Goal: Navigation & Orientation: Understand site structure

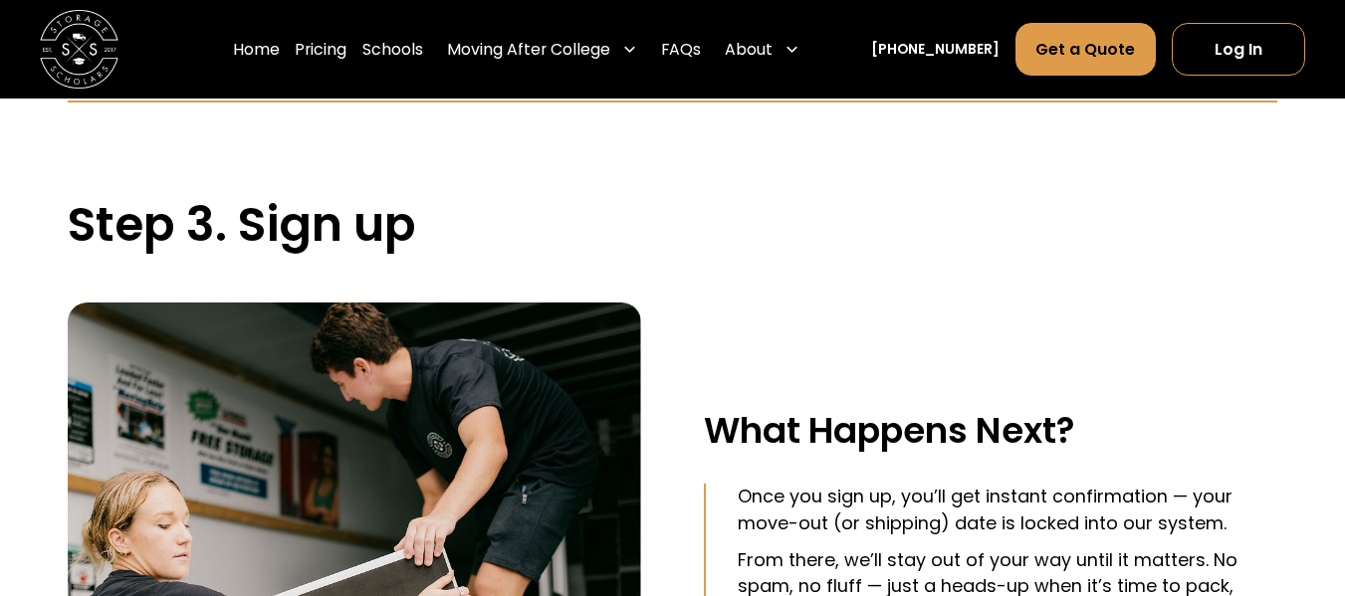
scroll to position [3644, 0]
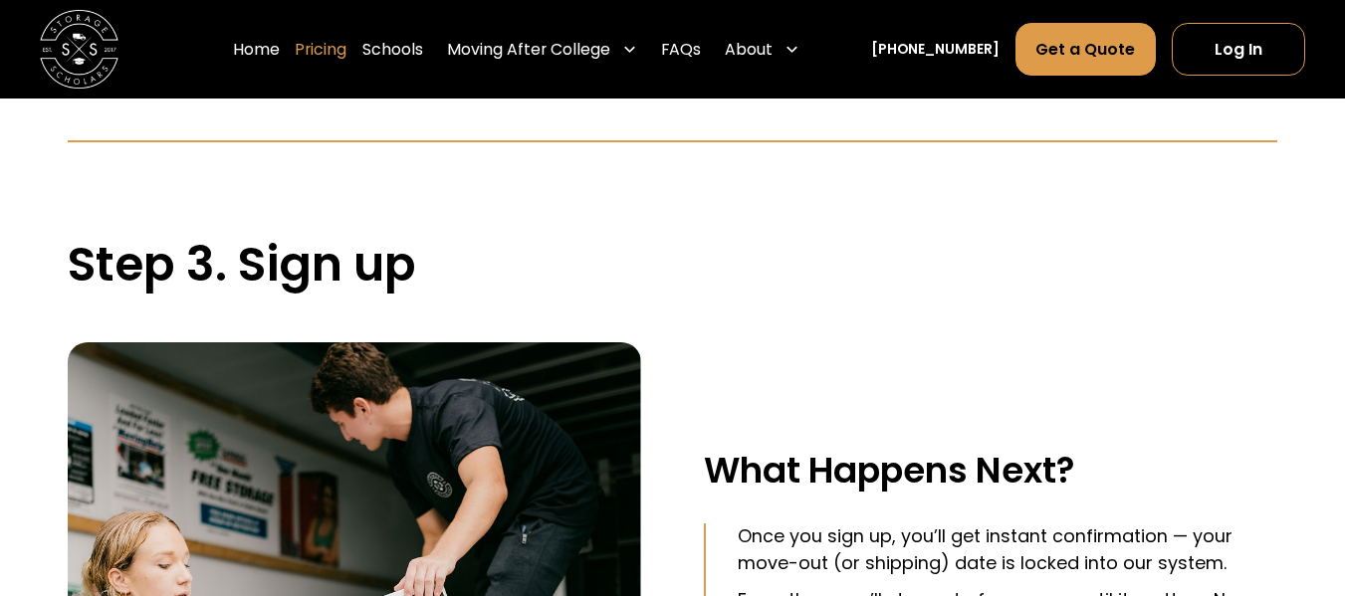
click at [341, 46] on link "Pricing" at bounding box center [321, 49] width 52 height 55
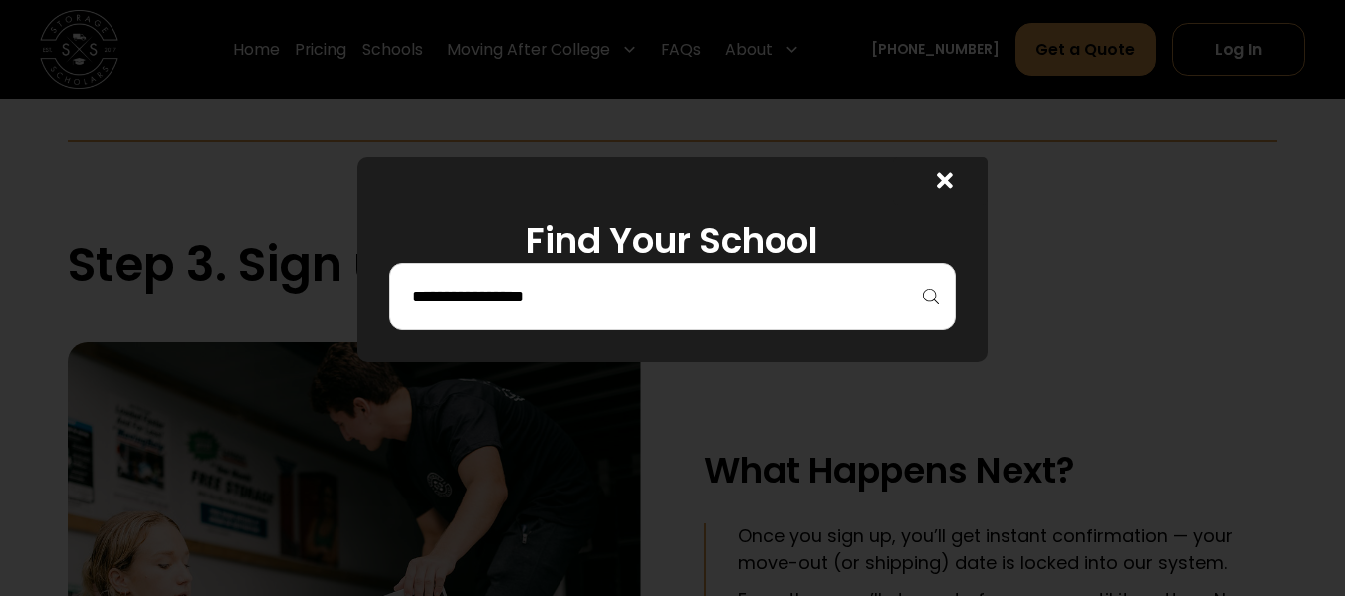
click at [798, 301] on input "search" at bounding box center [672, 297] width 525 height 34
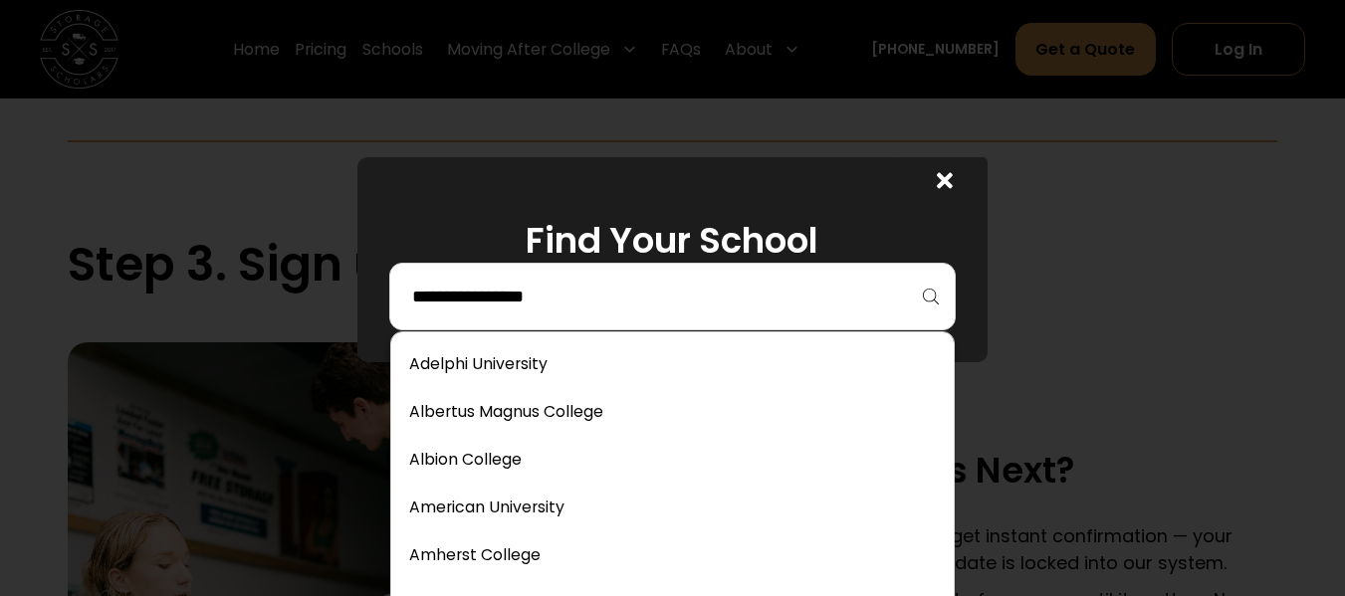
click at [953, 180] on icon at bounding box center [945, 181] width 16 height 16
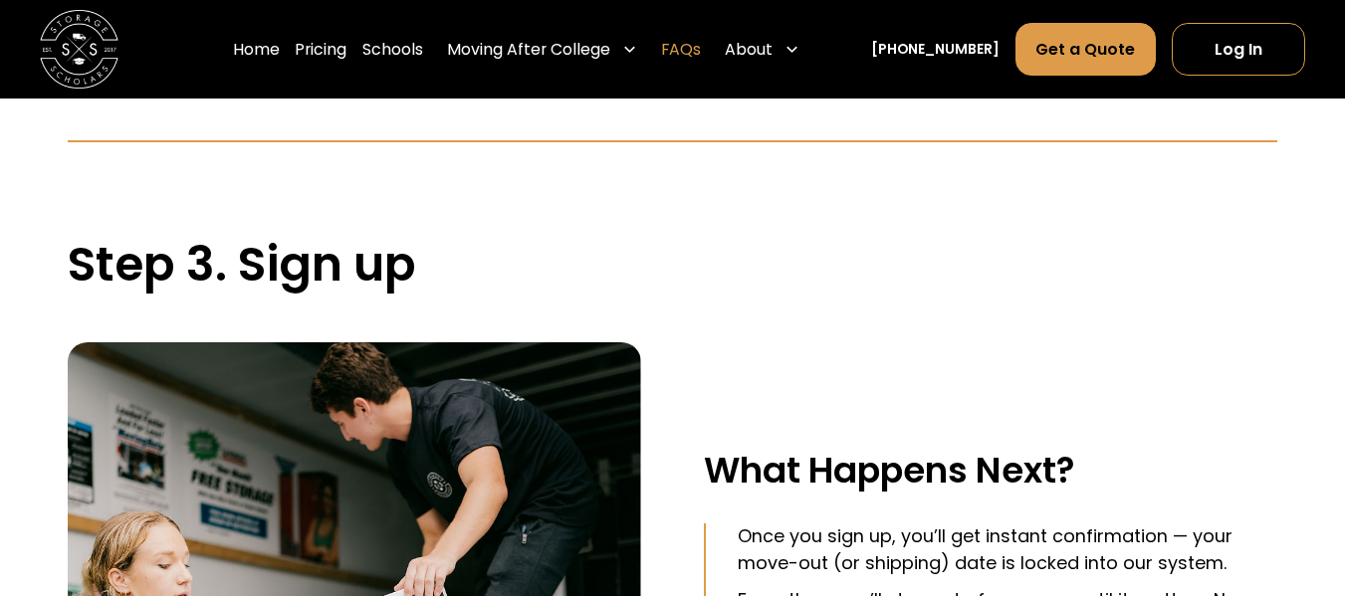
click at [701, 49] on link "FAQs" at bounding box center [681, 49] width 40 height 55
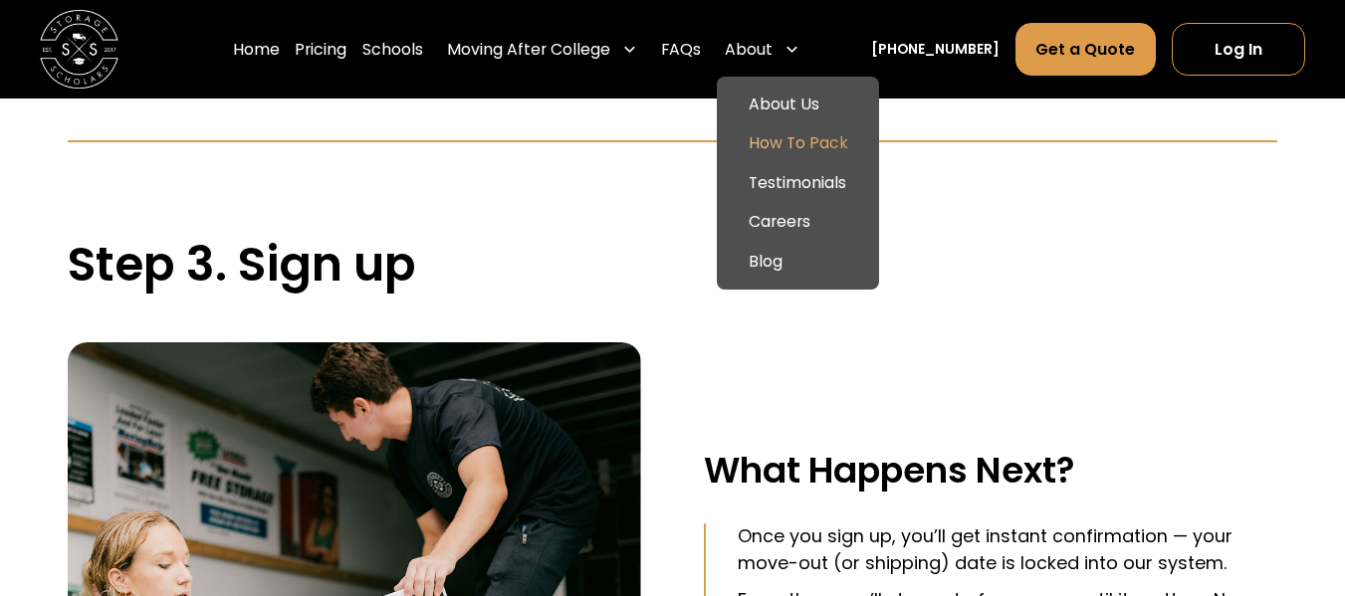
click at [796, 139] on link "How To Pack" at bounding box center [798, 144] width 146 height 40
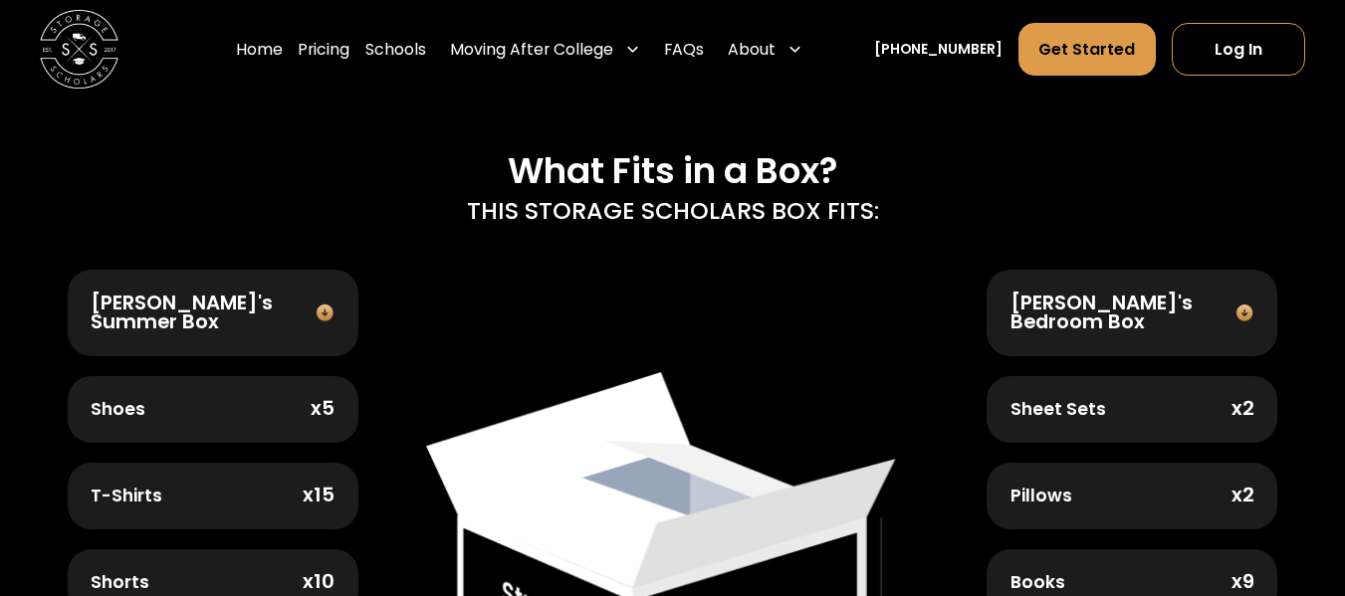
scroll to position [635, 0]
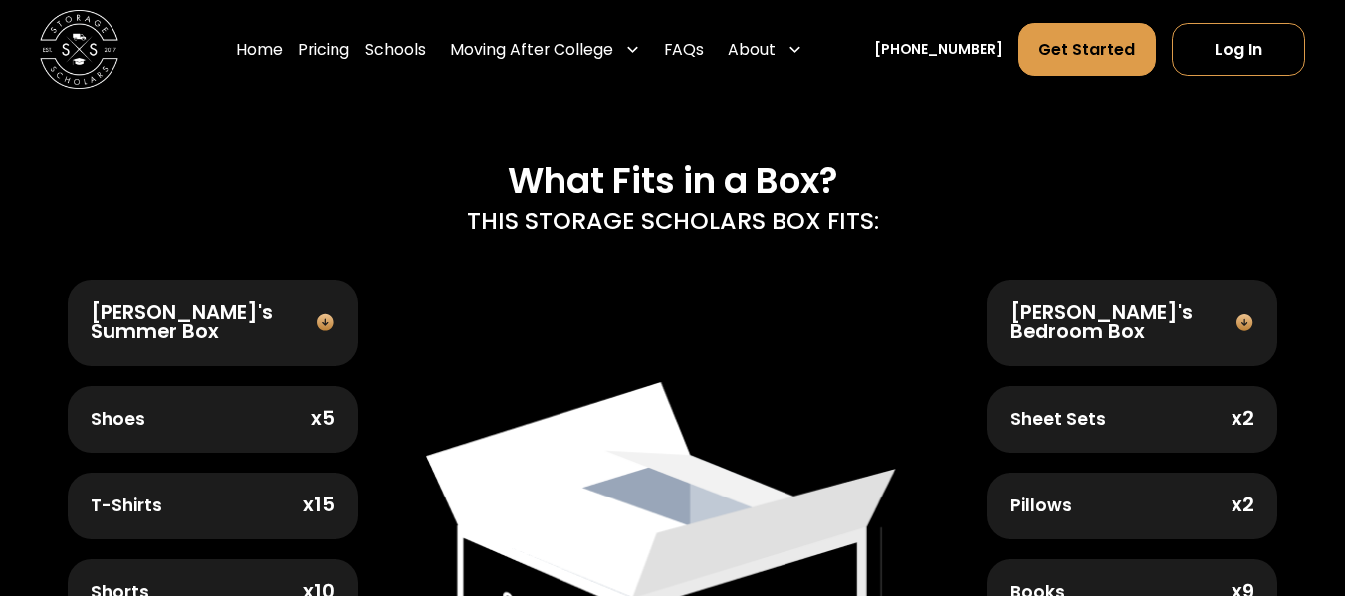
drag, startPoint x: 1353, startPoint y: 46, endPoint x: 1356, endPoint y: 110, distance: 63.8
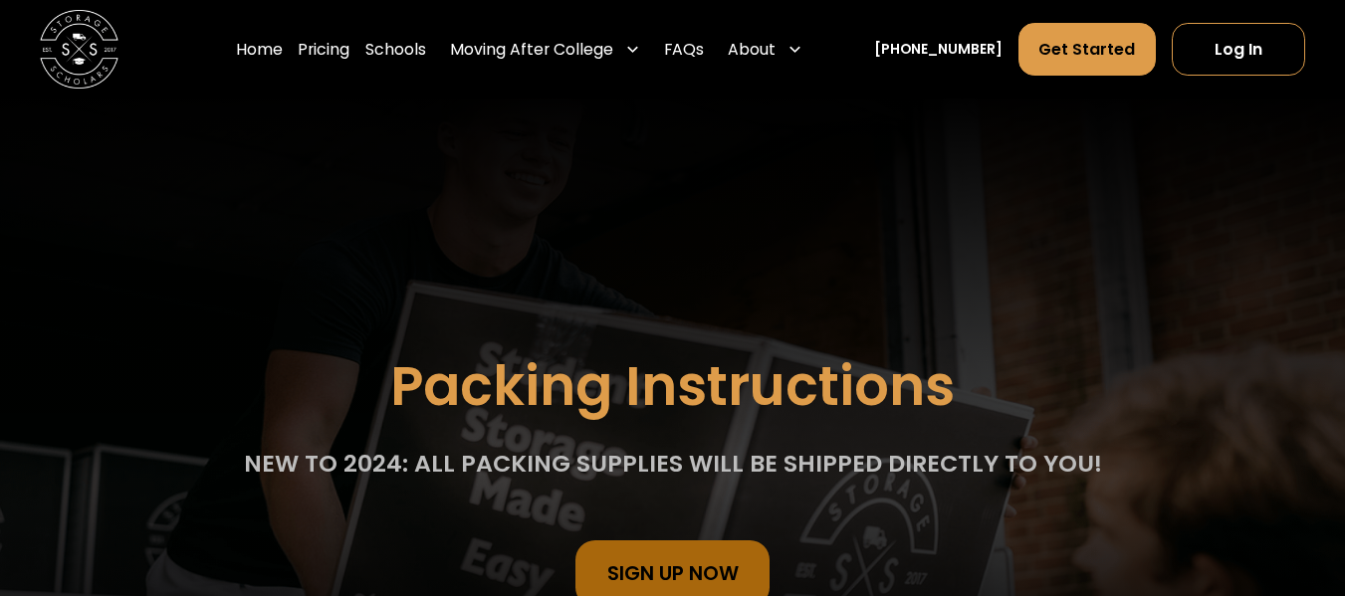
scroll to position [0, 0]
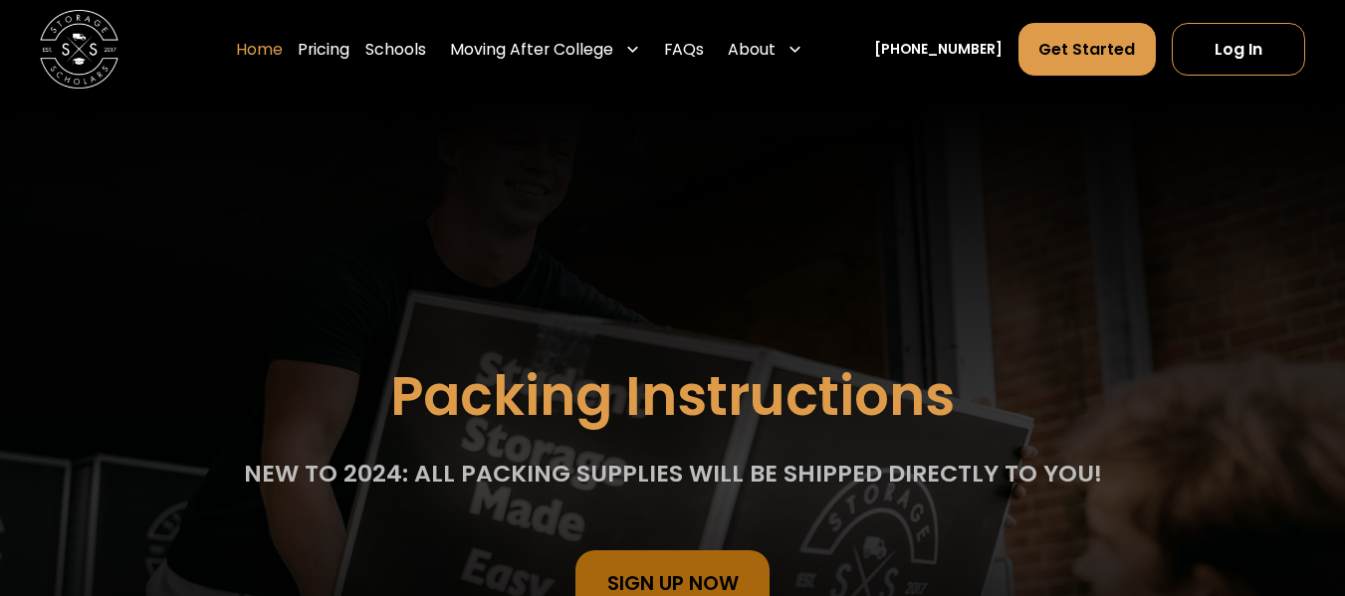
click at [283, 52] on link "Home" at bounding box center [259, 49] width 47 height 55
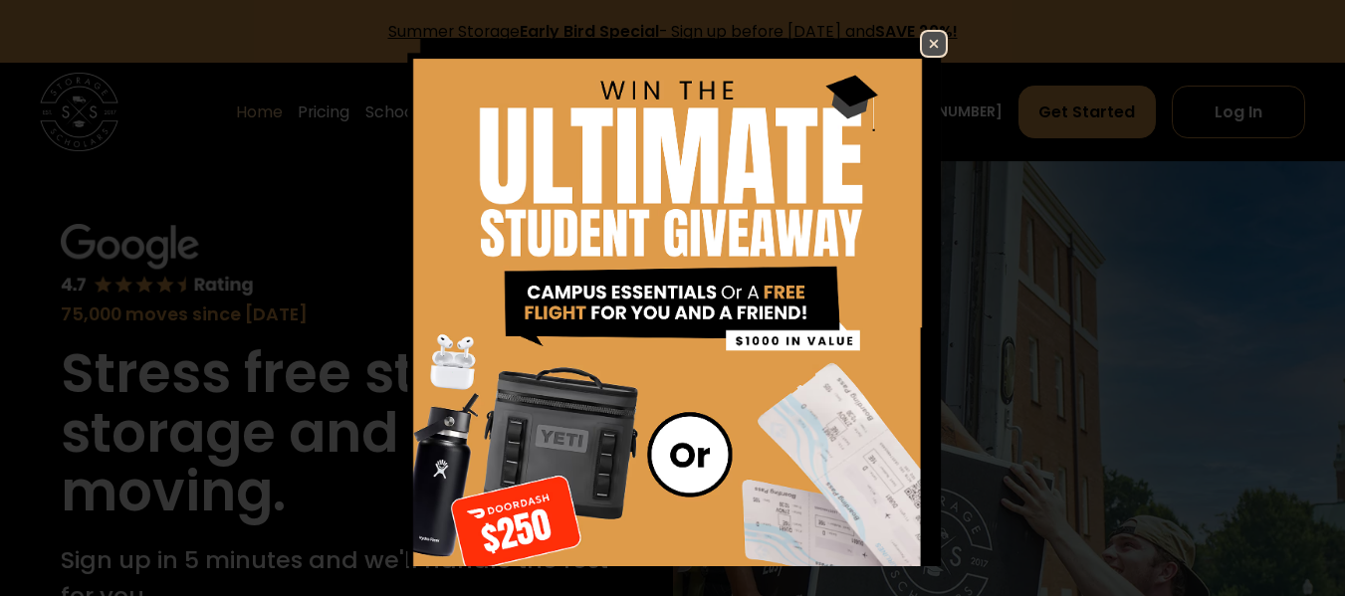
click at [922, 39] on img at bounding box center [934, 44] width 24 height 24
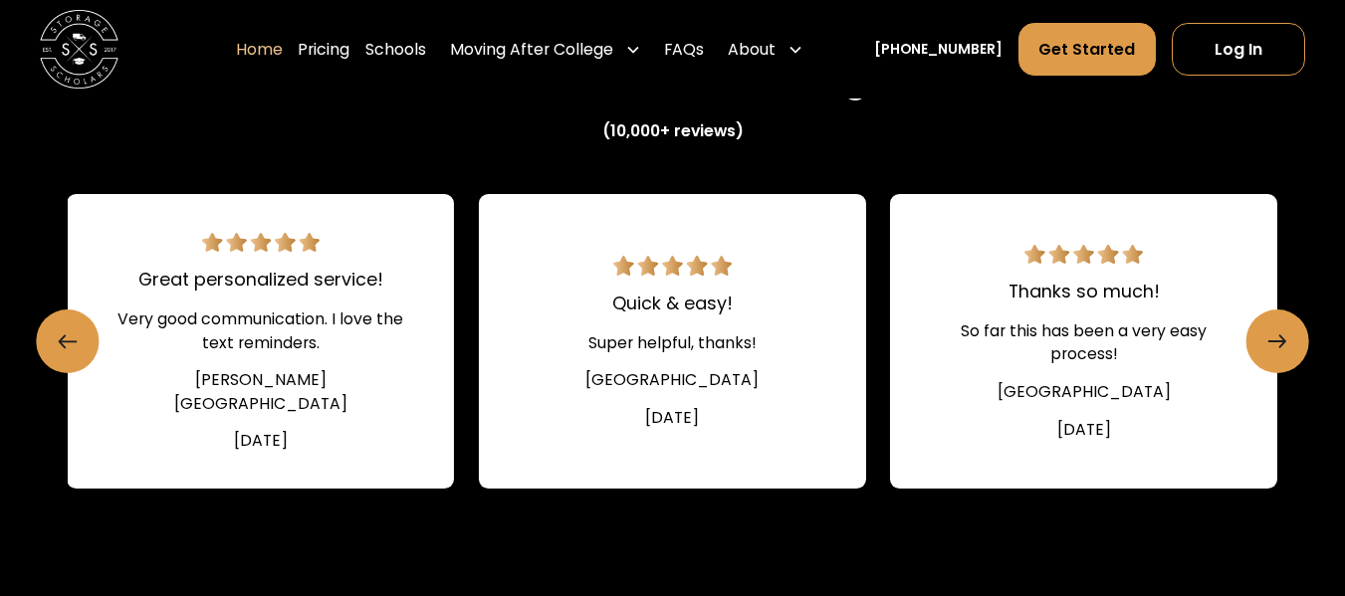
scroll to position [2707, 0]
